Goal: Navigation & Orientation: Understand site structure

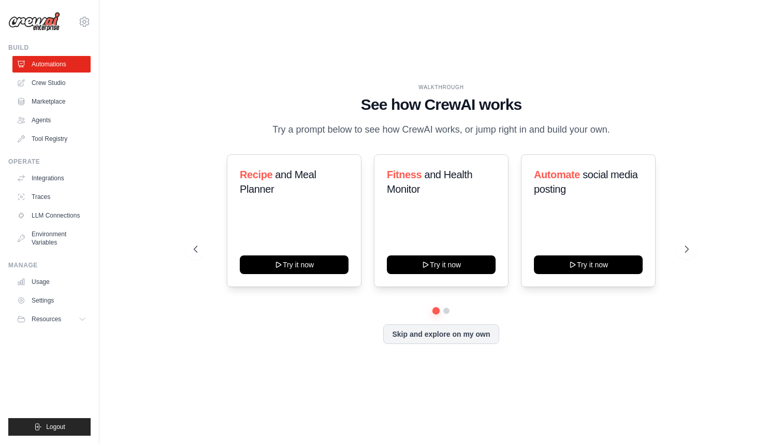
click at [125, 102] on div "WALKTHROUGH See how [PERSON_NAME] works Try a prompt below to see how [PERSON_N…" at bounding box center [441, 221] width 650 height 423
click at [45, 119] on link "Agents" at bounding box center [52, 120] width 78 height 17
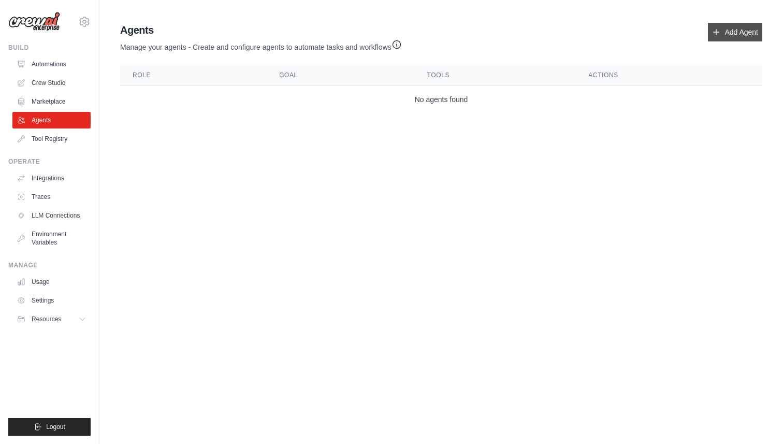
click at [745, 34] on link "Add Agent" at bounding box center [735, 32] width 54 height 19
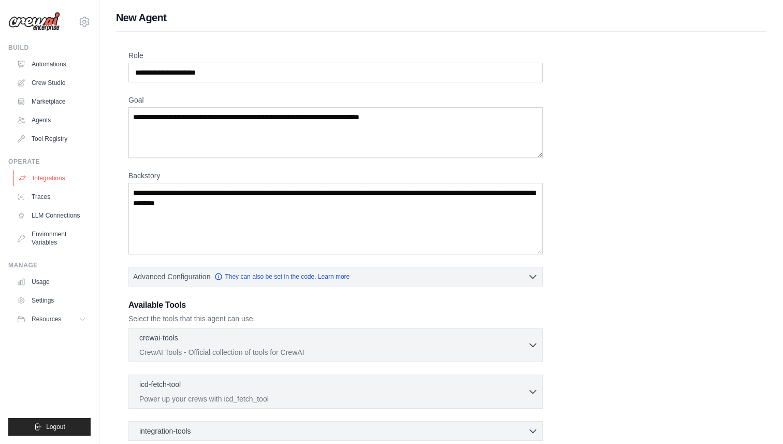
click at [35, 181] on link "Integrations" at bounding box center [52, 178] width 78 height 17
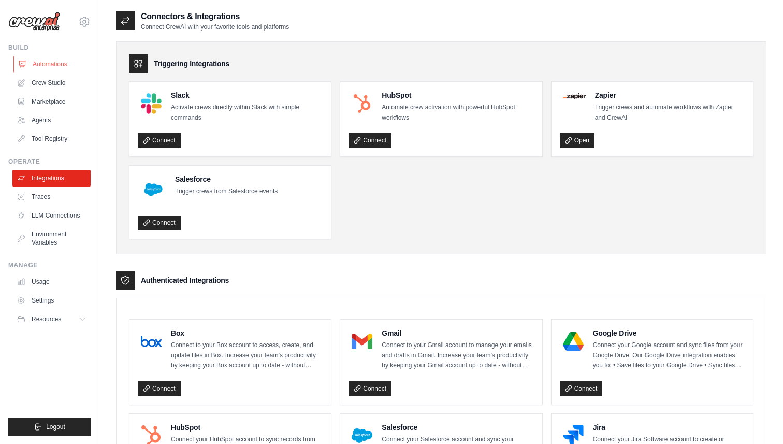
click at [57, 66] on link "Automations" at bounding box center [52, 64] width 78 height 17
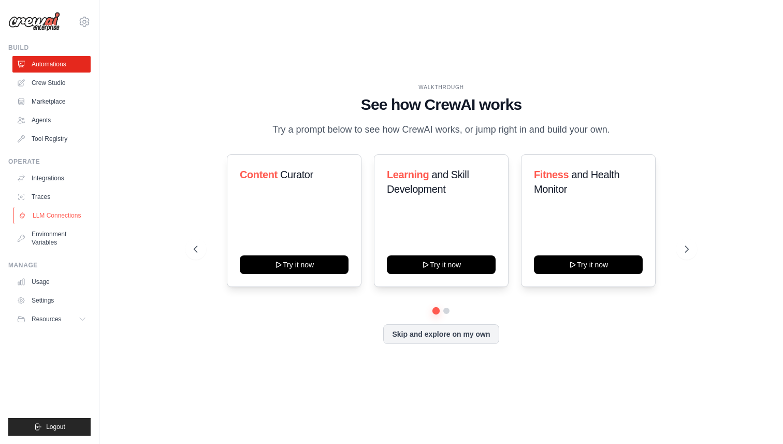
click at [44, 213] on link "LLM Connections" at bounding box center [52, 215] width 78 height 17
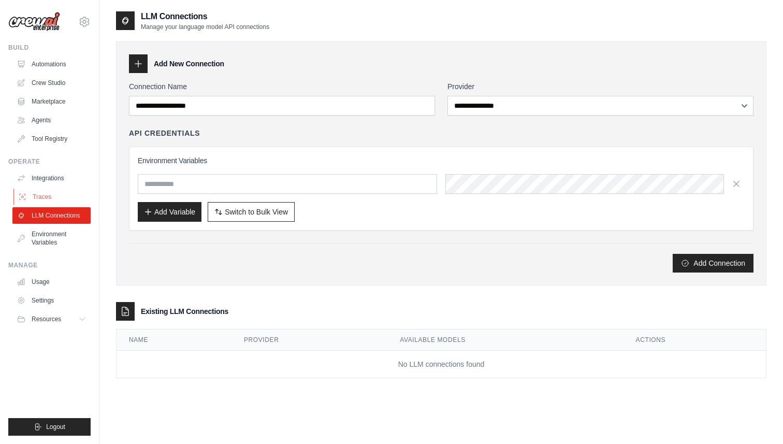
click at [50, 200] on link "Traces" at bounding box center [52, 196] width 78 height 17
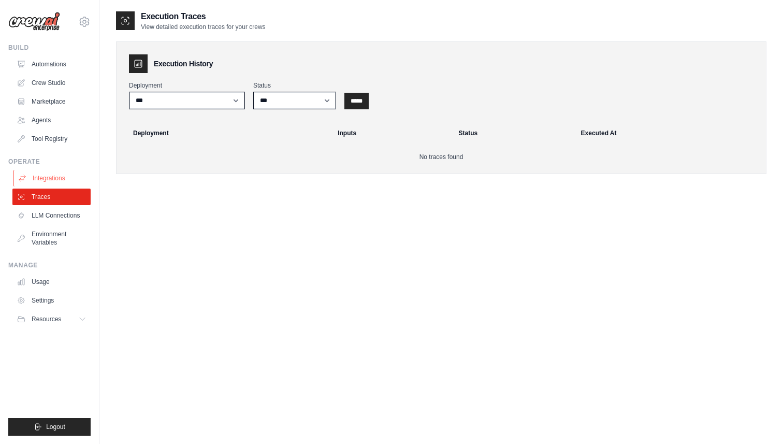
click at [60, 180] on link "Integrations" at bounding box center [52, 178] width 78 height 17
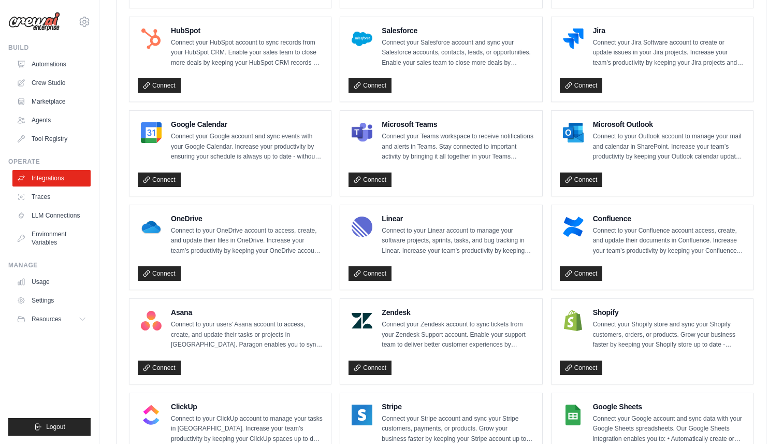
scroll to position [420, 0]
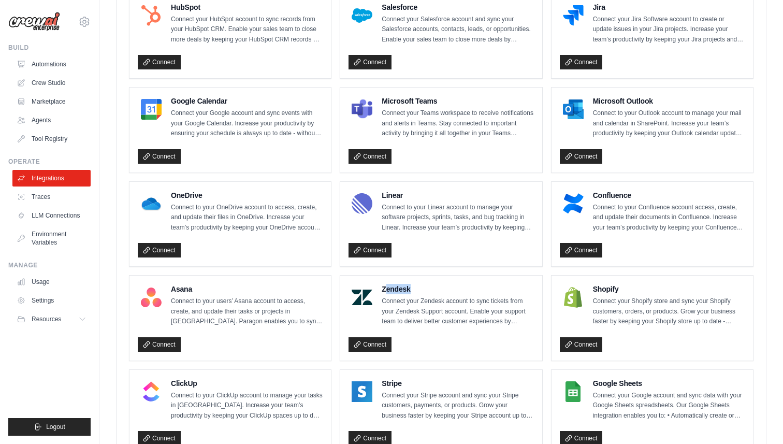
drag, startPoint x: 384, startPoint y: 287, endPoint x: 423, endPoint y: 287, distance: 39.3
click at [423, 287] on h4 "Zendesk" at bounding box center [457, 289] width 152 height 10
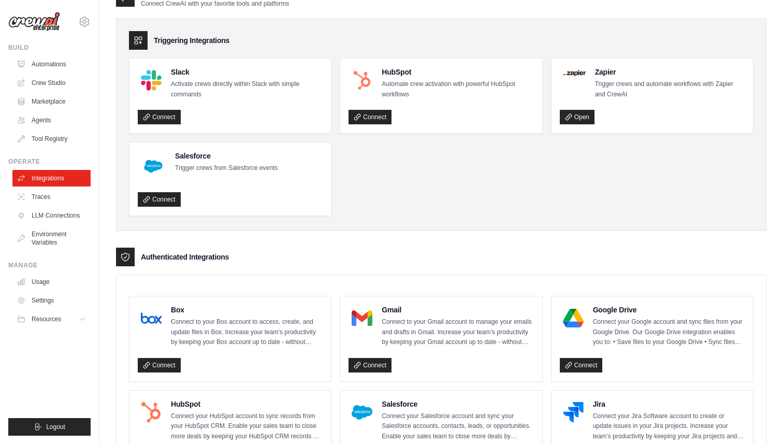
scroll to position [0, 0]
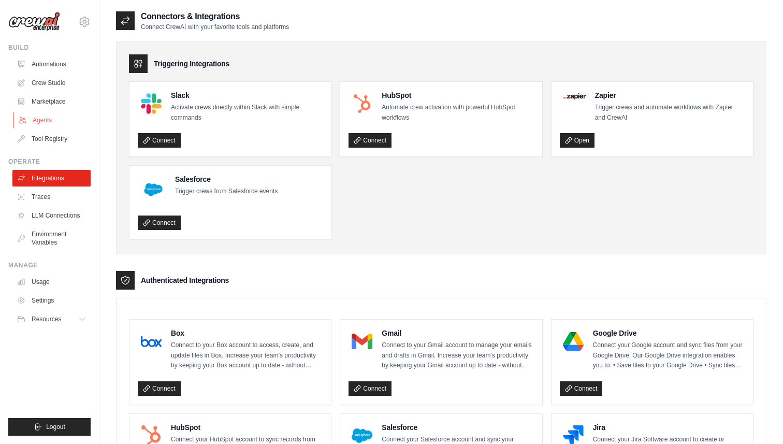
click at [47, 121] on link "Agents" at bounding box center [52, 120] width 78 height 17
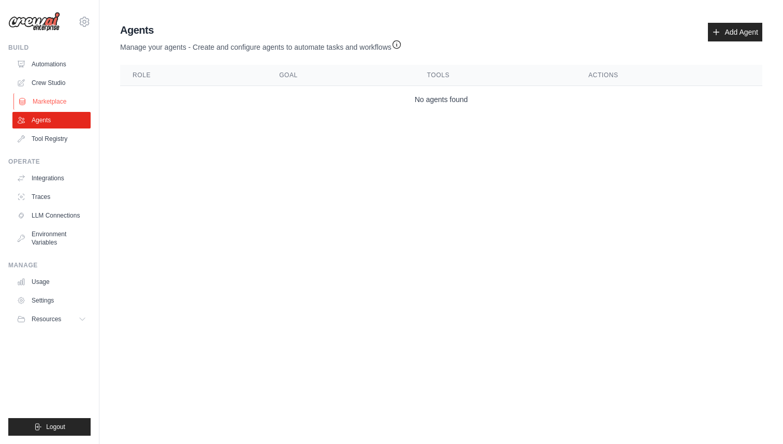
click at [38, 103] on link "Marketplace" at bounding box center [52, 101] width 78 height 17
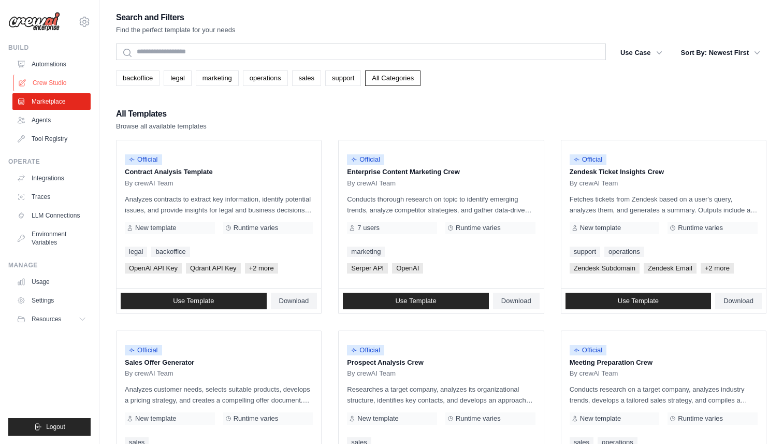
click at [54, 82] on link "Crew Studio" at bounding box center [52, 83] width 78 height 17
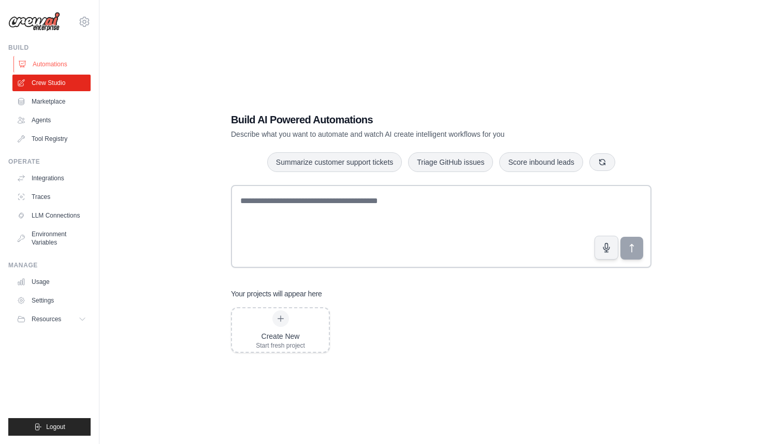
click at [51, 66] on link "Automations" at bounding box center [52, 64] width 78 height 17
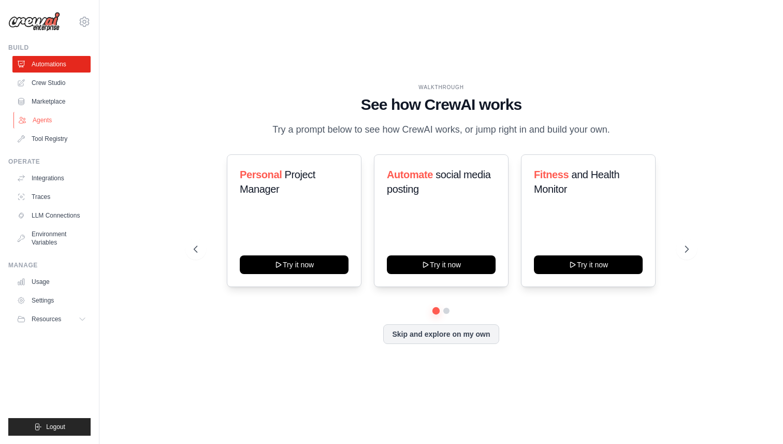
click at [60, 124] on link "Agents" at bounding box center [52, 120] width 78 height 17
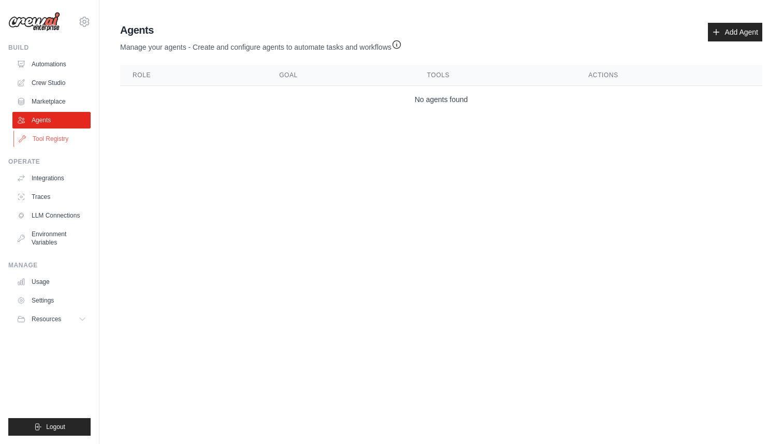
click at [56, 136] on link "Tool Registry" at bounding box center [52, 138] width 78 height 17
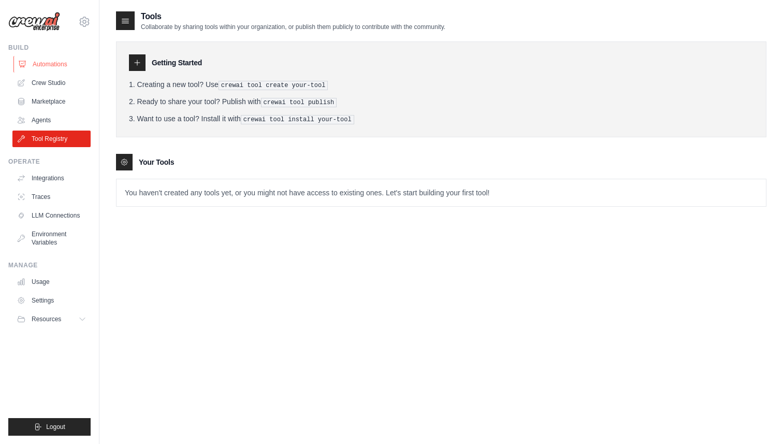
click at [37, 66] on link "Automations" at bounding box center [52, 64] width 78 height 17
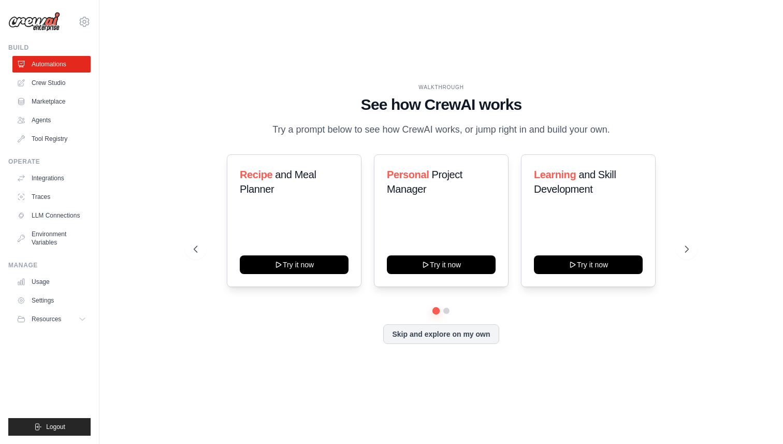
click at [41, 83] on link "Crew Studio" at bounding box center [51, 83] width 78 height 17
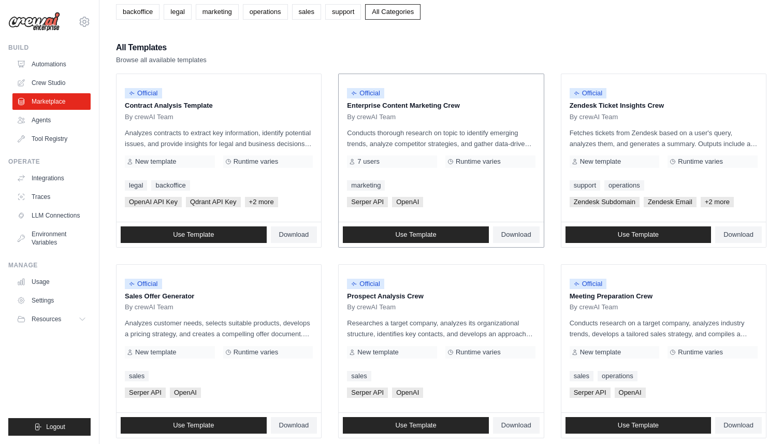
scroll to position [74, 0]
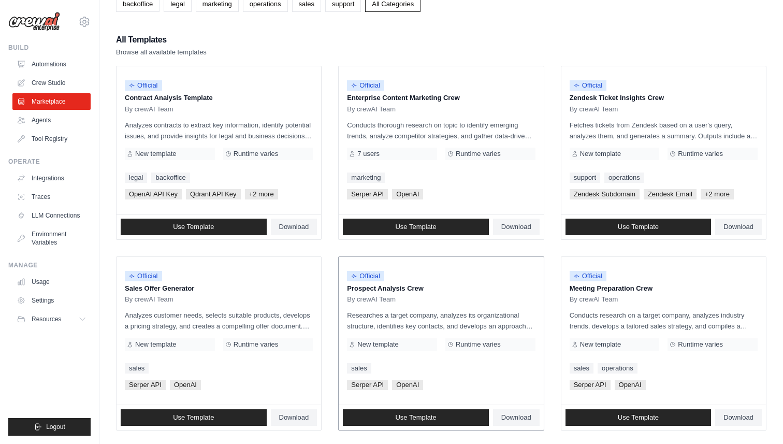
click at [396, 308] on div "Official Prospect Analysis Crew By crewAI Team Researches a target company, ana…" at bounding box center [440, 331] width 204 height 148
click at [396, 280] on div "Official" at bounding box center [441, 276] width 188 height 14
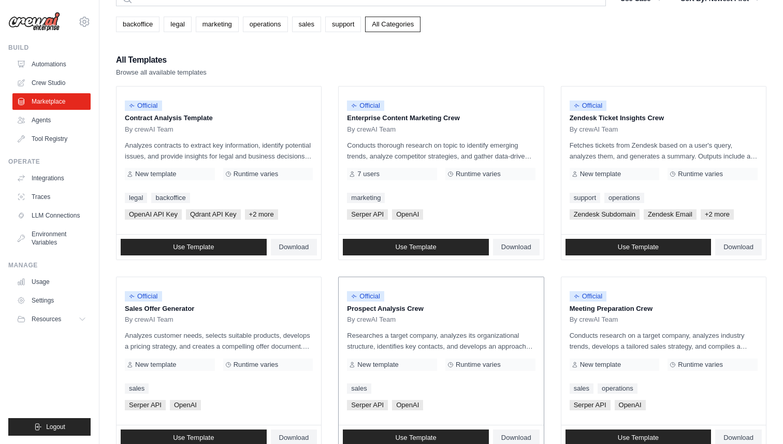
scroll to position [49, 0]
